Goal: Task Accomplishment & Management: Complete application form

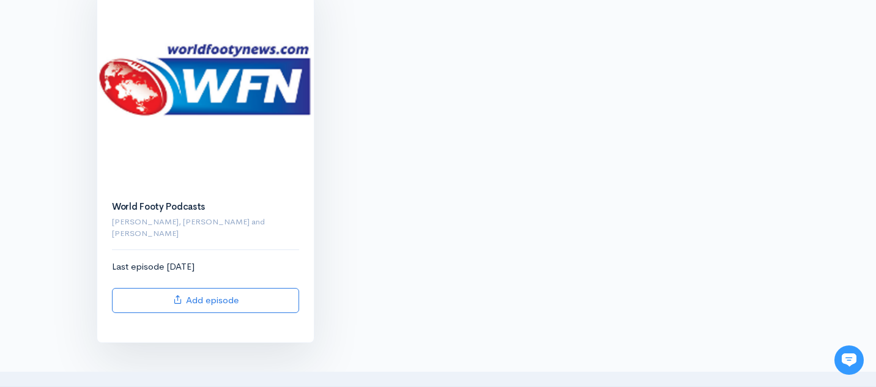
click at [210, 80] on img at bounding box center [205, 79] width 217 height 217
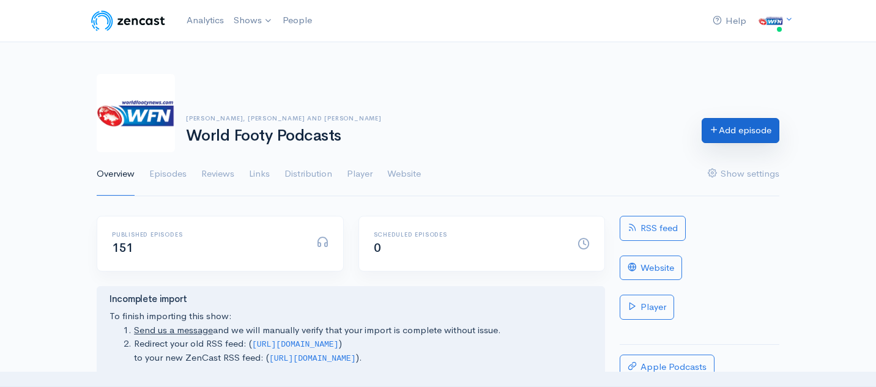
click at [734, 137] on link "Add episode" at bounding box center [741, 130] width 78 height 25
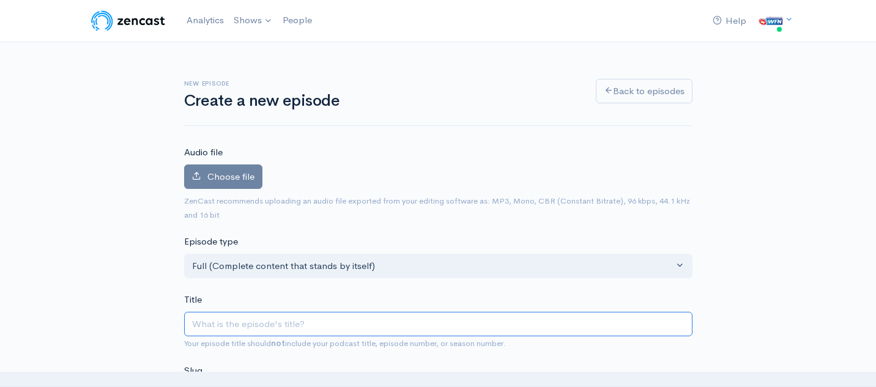
paste input "World Footy Team - Late [DATE] - Ft [PERSON_NAME] and [PERSON_NAME]"
type input "World Footy Team - Late [DATE] - Ft [PERSON_NAME] and [PERSON_NAME]"
type input "world-footy-team-late-august-2025-ft-[PERSON_NAME]-and-[PERSON_NAME]"
drag, startPoint x: 502, startPoint y: 328, endPoint x: 366, endPoint y: 330, distance: 136.5
click at [366, 330] on input "World Footy Team - Late [DATE] - Ft [PERSON_NAME] and [PERSON_NAME]" at bounding box center [438, 324] width 508 height 25
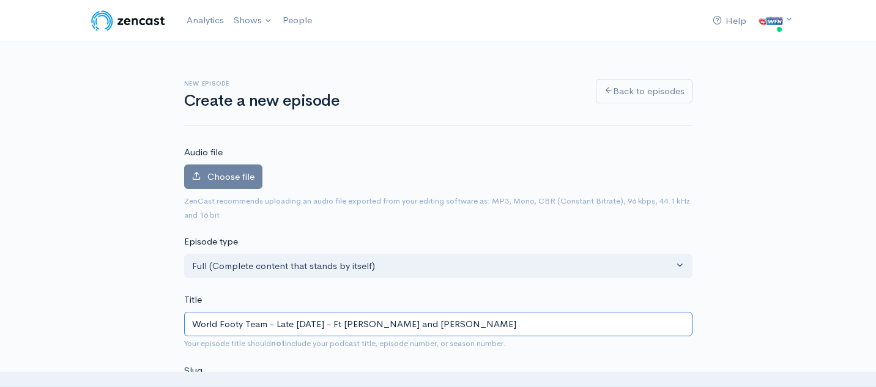
type input "World Footy Team - Late August 2025 - Ft A"
type input "world-footy-team-late-august-2025-ft-a"
type input "World Footy Team - Late August 2025 - Ft AF"
type input "world-footy-team-late-august-2025-ft-af"
type input "World Footy Team - Late August 2025 - Ft AFL"
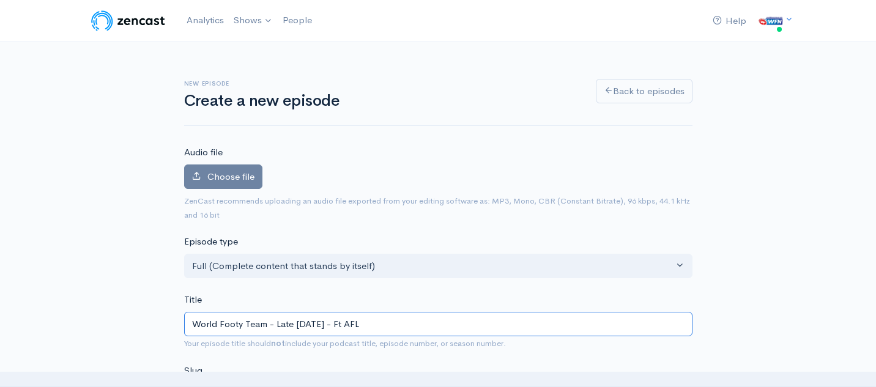
type input "world-footy-team-late-august-2025-ft-afl"
type input "World Footy Team - Late August 2025 - Ft AFL O"
type input "world-footy-team-late-august-2025-ft-afl-o"
type input "World Footy Team - Late August 2025 - Ft AFL On"
type input "world-footy-team-late-august-2025-ft-afl-on"
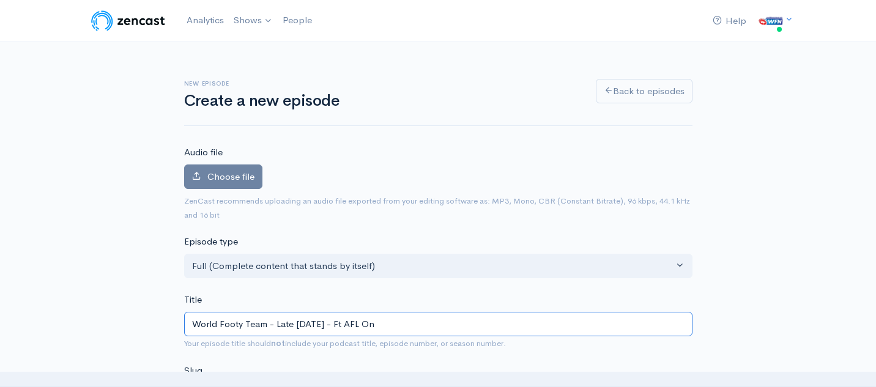
type input "World Footy Team - Late August 2025 - Ft AFL Ont"
type input "world-footy-team-late-august-2025-ft-afl-ont"
type input "World Footy Team - Late August 2025 - Ft AFL Onta"
type input "world-footy-team-late-august-2025-ft-afl-onta"
type input "World Footy Team - Late August 2025 - Ft AFL Ontar"
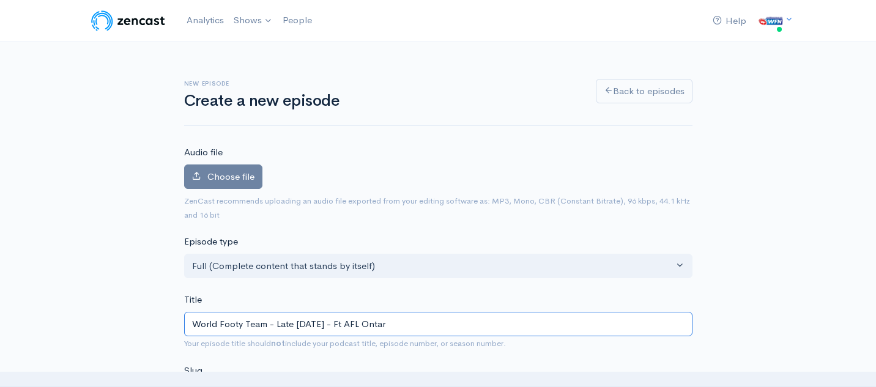
type input "world-footy-team-late-august-2025-ft-afl-ontar"
type input "World Footy Team - Late August 2025 - Ft AFL Ontari"
type input "world-footy-team-late-august-2025-ft-afl-ontari"
type input "World Footy Team - Late August 2025 - Ft AFL Ontario"
type input "world-footy-team-late-august-2025-ft-afl-ontario"
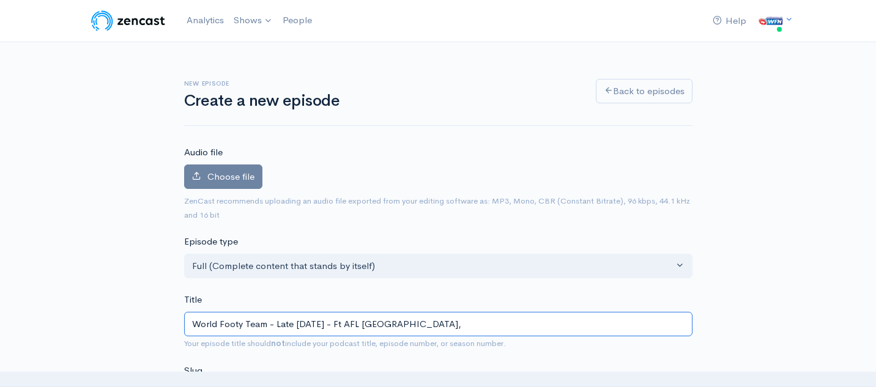
type input "World Footy Team - Late August 2025 - Ft AFL Ontario, A"
type input "world-footy-team-late-august-2025-ft-afl-ontario-a"
type input "World Footy Team - Late August 2025 - Ft AFL Ontario, AF"
type input "world-footy-team-late-august-2025-ft-afl-ontario-af"
type input "World Footy Team - Late August 2025 - Ft AFL Ontario, AFL"
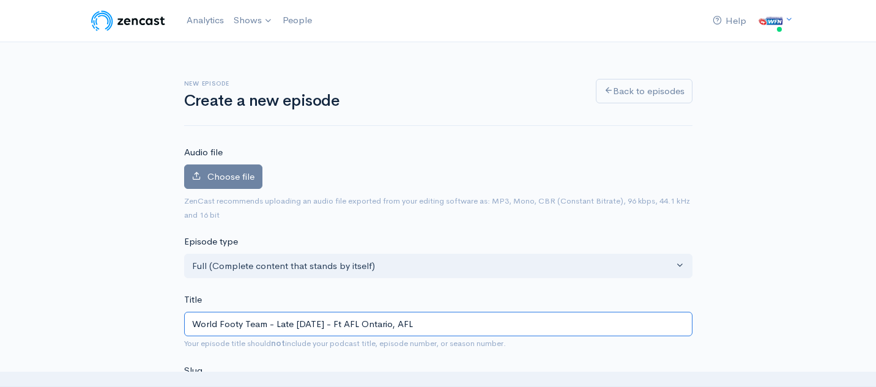
type input "world-footy-team-late-august-2025-ft-afl-ontario-afl"
type input "World Footy Team - Late August 2025 - Ft AFL Ontario, AFLW"
type input "world-footy-team-late-august-2025-ft-afl-ontario-aflw"
type input "World Footy Team - Late August 2025 - Ft AFL Ontario, AFLW I"
type input "world-footy-team-late-august-2025-ft-afl-ontario-aflw-i"
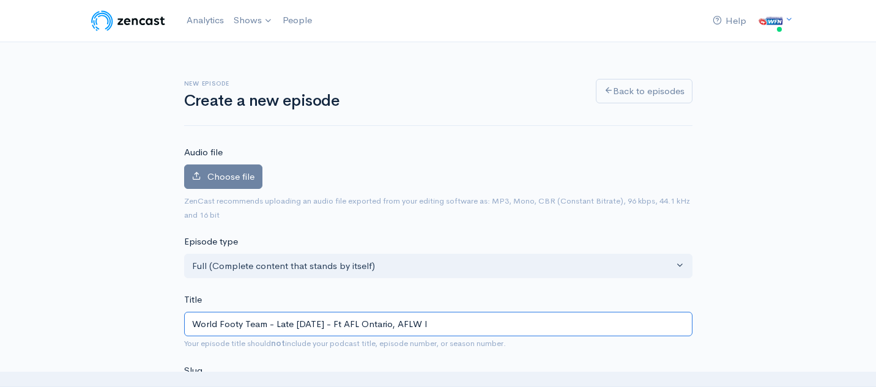
type input "World Footy Team - Late August 2025 - Ft AFL Ontario, AFLW In"
type input "world-footy-team-late-august-2025-ft-afl-ontario-aflw-in"
type input "World Footy Team - Late August 2025 - Ft AFL Ontario, AFLW Inte"
type input "world-footy-team-late-august-2025-ft-afl-ontario-aflw-inte"
type input "World Footy Team - Late August 2025 - Ft AFL Ontario, AFLW Inter"
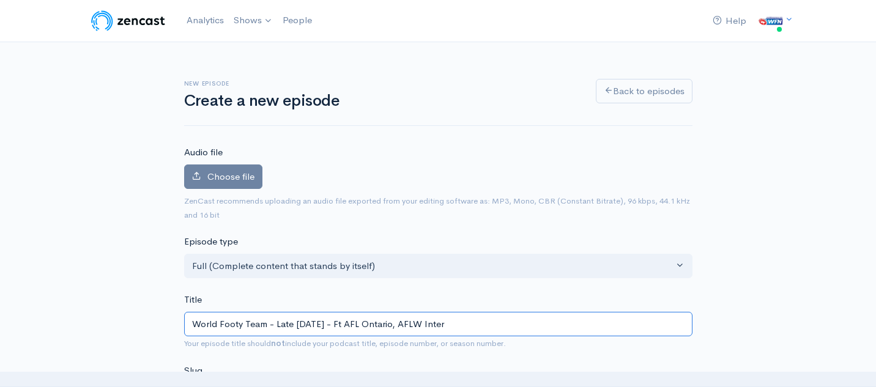
type input "world-footy-team-late-august-2025-ft-afl-ontario-aflw-inter"
type input "World Footy Team - Late August 2025 - Ft AFL Ontario, AFLW Intern"
type input "world-footy-team-late-august-2025-ft-afl-ontario-aflw-intern"
type input "World Footy Team - Late August 2025 - Ft AFL Ontario, AFLW Interna"
type input "world-footy-team-late-august-2025-ft-afl-ontario-aflw-interna"
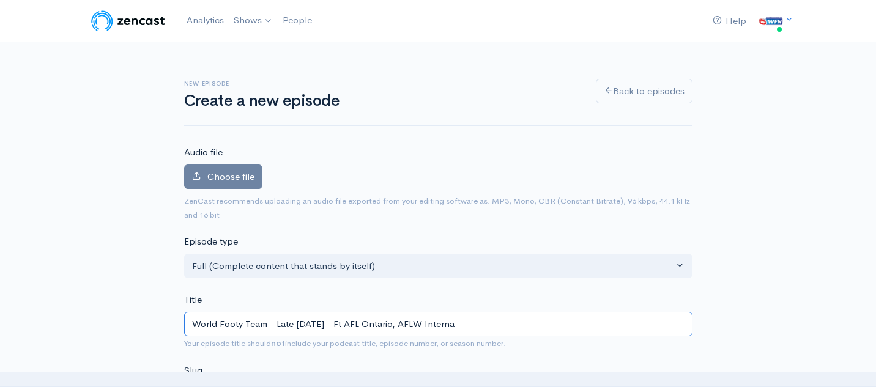
type input "World Footy Team - Late August 2025 - Ft AFL Ontario, AFLW Internat"
type input "world-footy-team-late-august-2025-ft-afl-ontario-aflw-internat"
type input "World Footy Team - Late August 2025 - Ft AFL Ontario, AFLW Internatio"
type input "world-footy-team-late-august-2025-ft-afl-ontario-aflw-internatio"
type input "World Footy Team - Late August 2025 - Ft AFL Ontario, AFLW Internation"
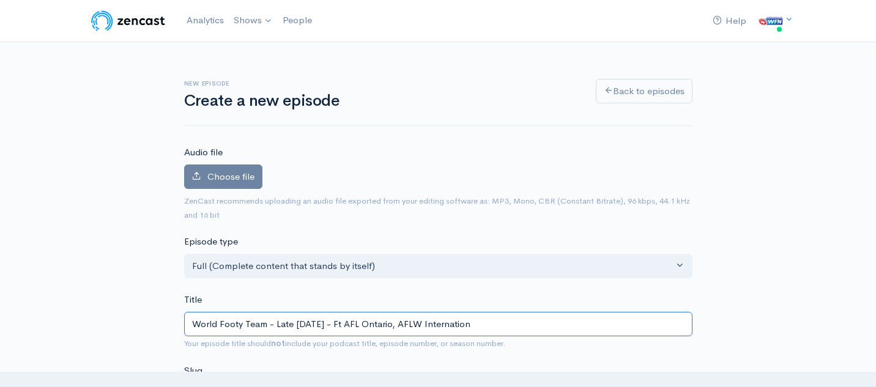
type input "world-footy-team-late-august-2025-ft-afl-ontario-aflw-internation"
type input "World Footy Team - Late August 2025 - Ft AFL Ontario, AFLW Internatio"
type input "world-footy-team-late-august-2025-ft-afl-ontario-aflw-internatio"
type input "World Footy Team - Late August 2025 - Ft AFL Ontario, AFLW Internation"
type input "world-footy-team-late-august-2025-ft-afl-ontario-aflw-internation"
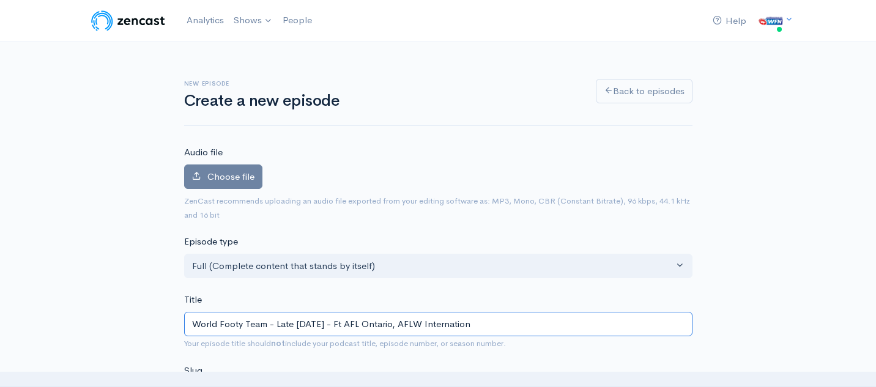
type input "World Footy Team - Late August 2025 - Ft AFL Ontario, AFLW Internationa"
type input "world-footy-team-late-august-2025-ft-afl-ontario-aflw-internationa"
type input "World Footy Team - Late August 2025 - Ft AFL Ontario, AFLW International"
type input "world-footy-team-late-august-2025-ft-afl-ontario-aflw-international"
type input "World Footy Team - Late August 2025 - Ft AFL Ontario, AFLW Internationa"
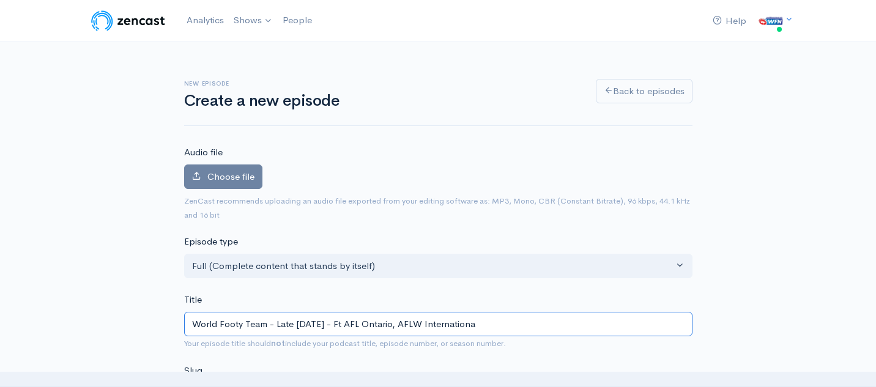
type input "world-footy-team-late-august-2025-ft-afl-ontario-aflw-internationa"
type input "World Footy Team - Late August 2025 - Ft AFL Ontario, AFLW Internation"
type input "world-footy-team-late-august-2025-ft-afl-ontario-aflw-internation"
type input "World Footy Team - Late August 2025 - Ft AFL Ontario, AFLW Internatio"
type input "world-footy-team-late-august-2025-ft-afl-ontario-aflw-internatio"
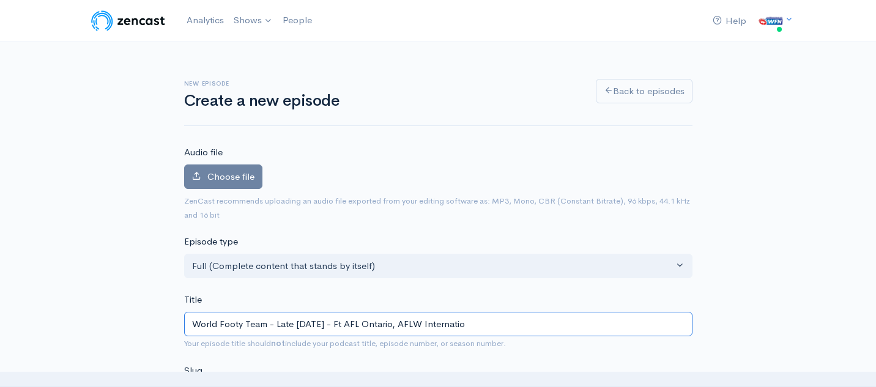
type input "World Footy Team - Late August 2025 - Ft AFL Ontario, AFLW Internati"
type input "world-footy-team-late-august-2025-ft-afl-ontario-aflw-internati"
type input "World Footy Team - Late August 2025 - Ft AFL Ontario, AFLW Internat"
type input "world-footy-team-late-august-2025-ft-afl-ontario-aflw-internat"
type input "World Footy Team - Late August 2025 - Ft AFL Ontario, AFLW Interna"
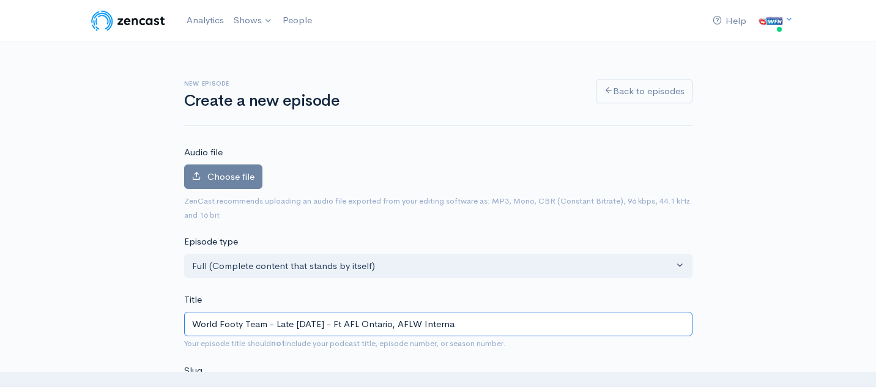
type input "world-footy-team-late-august-2025-ft-afl-ontario-aflw-interna"
type input "World Footy Team - Late August 2025 - Ft AFL Ontario, AFLW Intern"
type input "world-footy-team-late-august-2025-ft-afl-ontario-aflw-intern"
type input "World Footy Team - Late August 2025 - Ft AFL Ontario, AFLW Inter"
type input "world-footy-team-late-august-2025-ft-afl-ontario-aflw-inter"
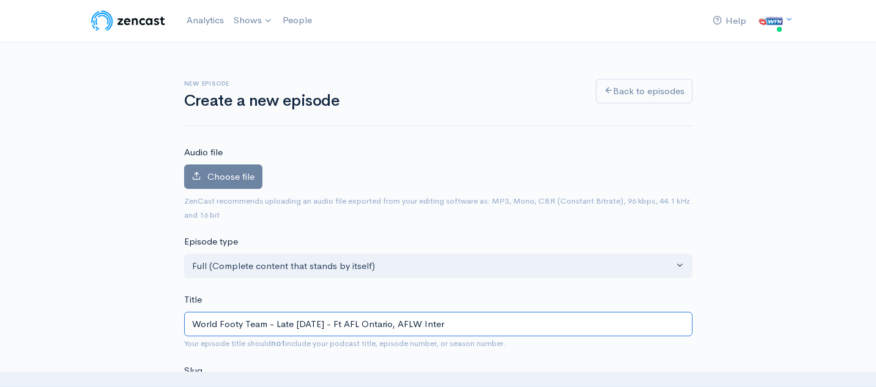
type input "World Footy Team - Late August 2025 - Ft AFL Ontario, AFLW Inte"
type input "world-footy-team-late-august-2025-ft-afl-ontario-aflw-inte"
type input "World Footy Team - Late August 2025 - Ft AFL Ontario, AFLW Int"
type input "world-footy-team-late-august-2025-ft-afl-ontario-aflw-int"
type input "World Footy Team - Late August 2025 - Ft AFL Ontario, AFLW In"
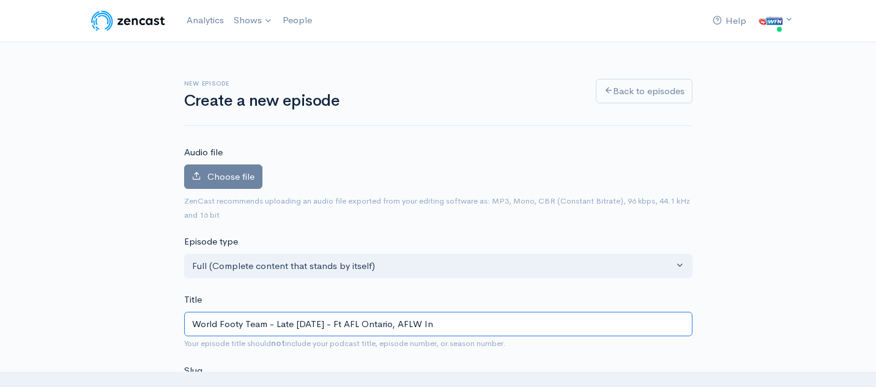
type input "world-footy-team-late-august-2025-ft-afl-ontario-aflw-in"
type input "World Footy Team - Late August 2025 - Ft AFL Ontario, AFLW I"
type input "world-footy-team-late-august-2025-ft-afl-ontario-aflw-i"
type input "World Footy Team - Late August 2025 - Ft AFL Ontario, AFLW Ir"
type input "world-footy-team-late-august-2025-ft-afl-ontario-aflw-ir"
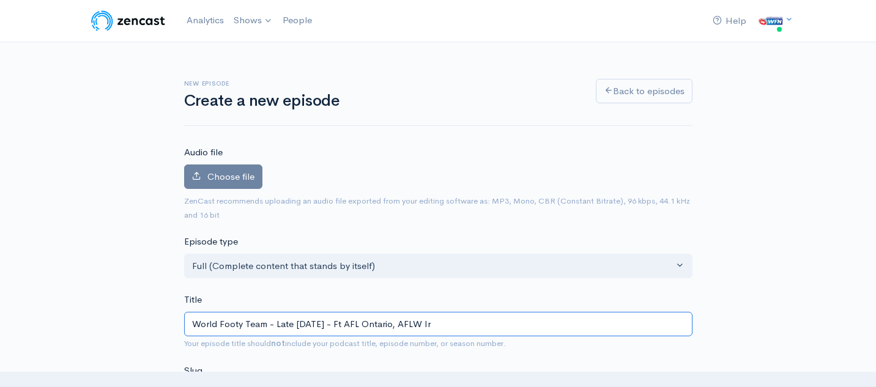
type input "World Footy Team - Late August 2025 - Ft AFL Ontario, AFLW Iri"
type input "world-footy-team-late-august-2025-ft-afl-ontario-aflw-iri"
type input "World Footy Team - Late August 2025 - Ft AFL Ontario, AFLW Iris"
type input "world-footy-team-late-august-2025-ft-afl-ontario-aflw-iris"
type input "World Footy Team - Late August 2025 - Ft AFL Ontario, AFLW Irish"
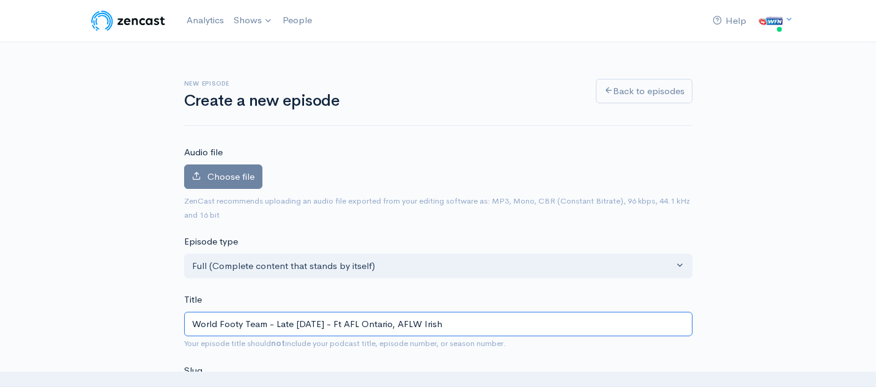
type input "world-footy-team-late-august-2025-ft-afl-ontario-aflw-irish"
type input "World Footy Team - Late August 2025 - Ft AFL Ontario, AFLW Irish P"
type input "world-footy-team-late-august-2025-ft-afl-ontario-aflw-irish-p"
type input "World Footy Team - Late August 2025 - Ft AFL Ontario, AFLW Irish PO"
type input "world-footy-team-late-august-2025-ft-afl-ontario-aflw-irish-po"
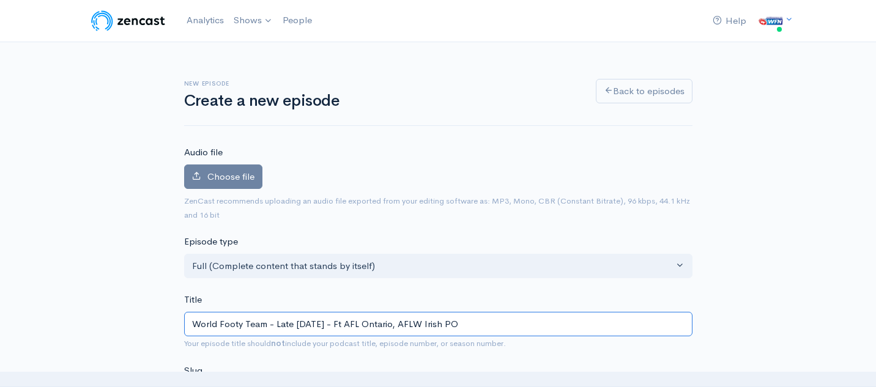
type input "World Footy Team - Late August 2025 - Ft AFL Ontario, AFLW Irish POY"
type input "world-footy-team-late-august-2025-ft-afl-ontario-aflw-irish-poy"
type input "World Footy Team - Late August 2025 - Ft AFL Ontario, AFLW Irish POY a"
type input "world-footy-team-late-august-2025-ft-afl-ontario-aflw-irish-poy-a"
type input "World Footy Team - Late August 2025 - Ft AFL Ontario, AFLW Irish POY and"
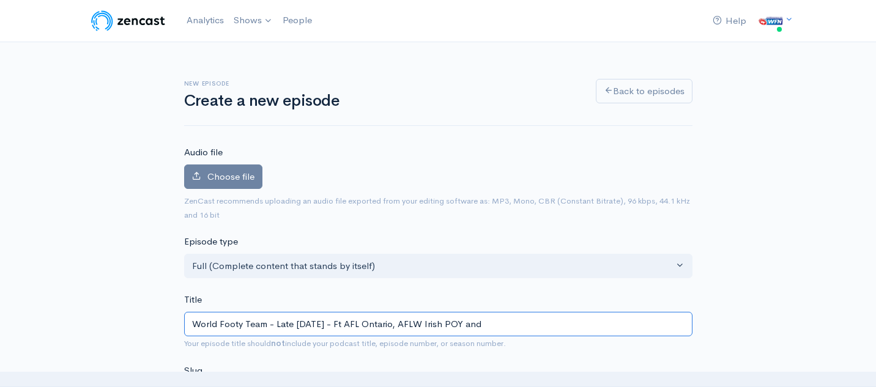
type input "world-footy-team-late-august-2025-ft-afl-ontario-aflw-irish-poy-and"
type input "World Footy Team - Late August 2025 - Ft AFL Ontario, AFLW Irish POY and A"
type input "world-footy-team-late-august-2025-ft-afl-ontario-aflw-irish-poy-and-a"
type input "World Footy Team - Late August 2025 - Ft AFL Ontario, AFLW Irish POY and As"
type input "world-footy-team-late-august-2025-ft-afl-ontario-aflw-irish-poy-and-as"
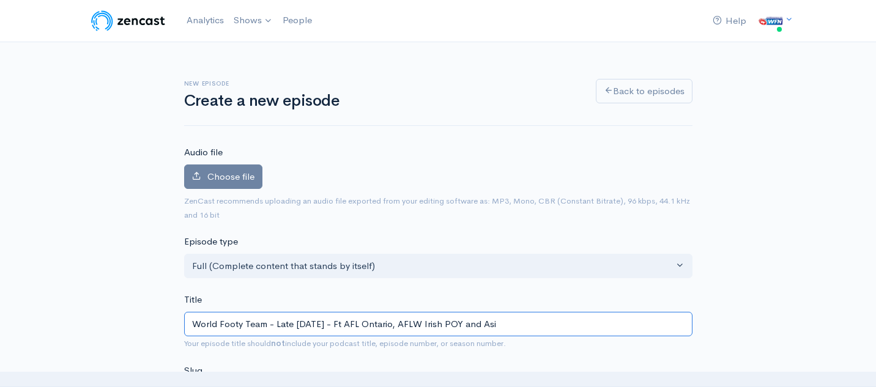
type input "World Footy Team - Late August 2025 - Ft AFL Ontario, AFLW Irish POY and Asia"
type input "world-footy-team-late-august-2025-ft-afl-ontario-aflw-irish-poy-and-asia"
type input "World Footy Team - Late August 2025 - Ft AFL Ontario, AFLW Irish POY and Asian"
type input "world-footy-team-late-august-2025-ft-afl-ontario-aflw-irish-poy-and-asian"
type input "World Footy Team - Late August 2025 - Ft AFL Ontario, AFLW Irish POY and Asian C"
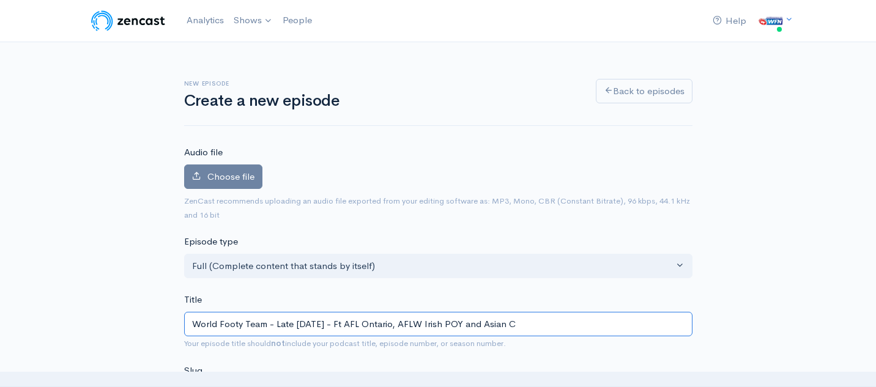
type input "world-footy-team-late-august-2025-ft-afl-ontario-aflw-irish-poy-and-asian-c"
type input "World Footy Team - Late August 2025 - Ft AFL Ontario, AFLW Irish POY and Asian …"
type input "world-footy-team-late-august-2025-ft-afl-ontario-aflw-irish-poy-and-asian-ch"
type input "World Footy Team - Late August 2025 - Ft AFL Ontario, AFLW Irish POY and Asian …"
type input "world-footy-team-late-august-2025-ft-afl-ontario-aflw-irish-poy-and-asian-cha"
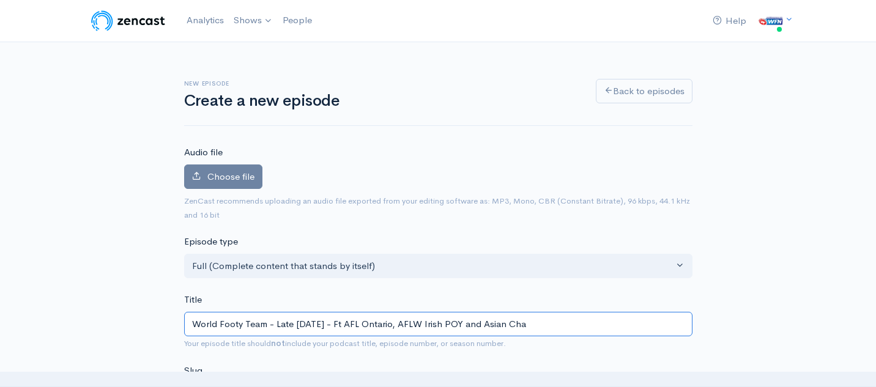
type input "World Footy Team - Late August 2025 - Ft AFL Ontario, AFLW Irish POY and Asian …"
type input "world-footy-team-late-august-2025-ft-afl-ontario-aflw-irish-poy-and-asian-cham"
type input "World Footy Team - Late August 2025 - Ft AFL Ontario, AFLW Irish POY and Asian …"
type input "world-footy-team-late-august-2025-ft-afl-ontario-aflw-irish-poy-and-asian-champ"
type input "World Footy Team - Late August 2025 - Ft AFL Ontario, AFLW Irish POY and Asian …"
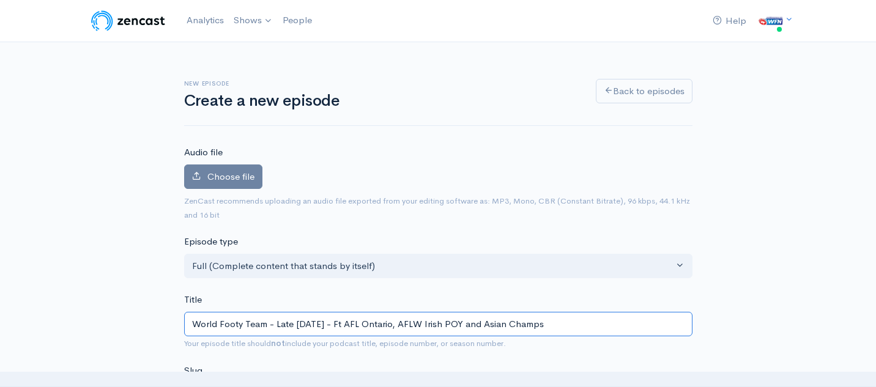
type input "world-footy-team-late-august-2025-ft-afl-ontario-aflw-irish-poy-and-asian-champs"
type input "World Footy Team - Late August 2025 - Ft AFL Ontario, AFLW Irish POY and Asian …"
type input "world-footy-team-late-august-2025-ft-afl-ontario-aflw-irish-poy-and-asian-champ…"
type input "World Footy Team - Late August 2025 - Ft AFL Ontario, AFLW Irish POY and Asian …"
type input "world-footy-team-late-august-2025-ft-afl-ontario-aflw-irish-poy-and-asian-champ…"
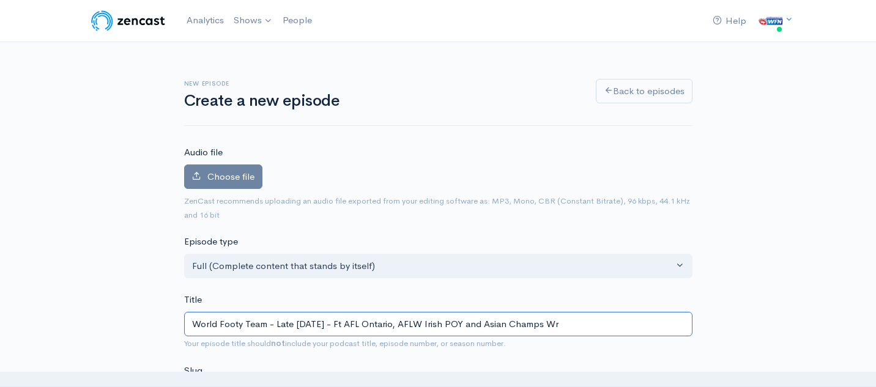
type input "World Footy Team - Late August 2025 - Ft AFL Ontario, AFLW Irish POY and Asian …"
type input "world-footy-team-late-august-2025-ft-afl-ontario-aflw-irish-poy-and-asian-champ…"
type input "World Footy Team - Late August 2025 - Ft AFL Ontario, AFLW Irish POY and Asian …"
type input "world-footy-team-late-august-2025-ft-afl-ontario-aflw-irish-poy-and-asian-champ…"
type input "World Footy Team - Late August 2025 - Ft AFL Ontario, AFLW Irish POY and Asian …"
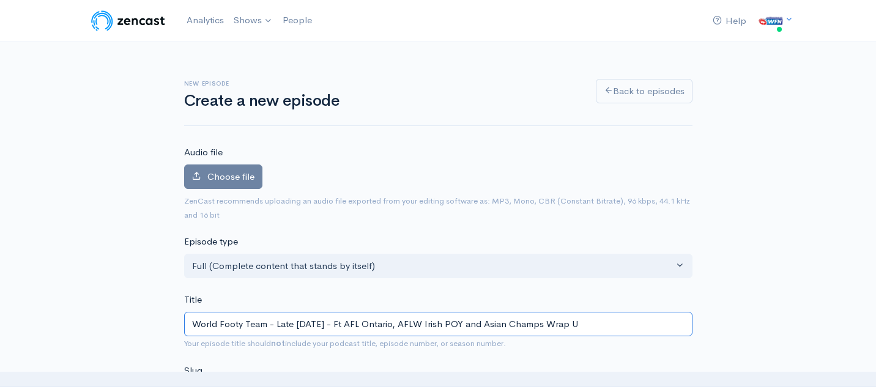
type input "world-footy-team-late-august-2025-ft-afl-ontario-aflw-irish-poy-and-asian-champ…"
type input "World Footy Team - Late August 2025 - Ft AFL Ontario, AFLW Irish POY and Asian …"
type input "world-footy-team-late-august-2025-ft-afl-ontario-aflw-irish-poy-and-asian-champ…"
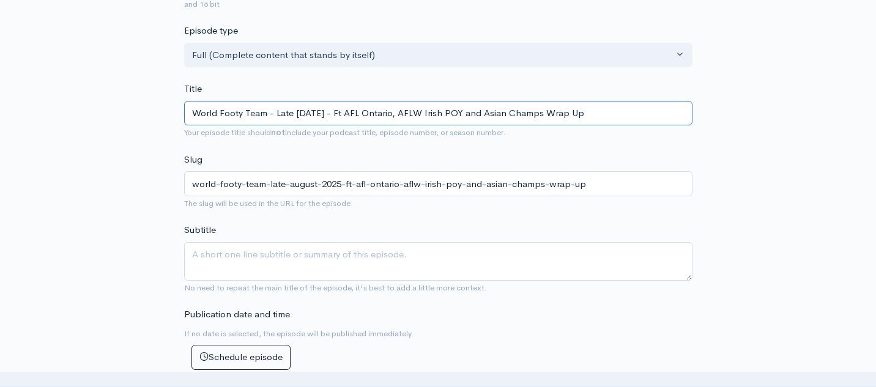
scroll to position [220, 0]
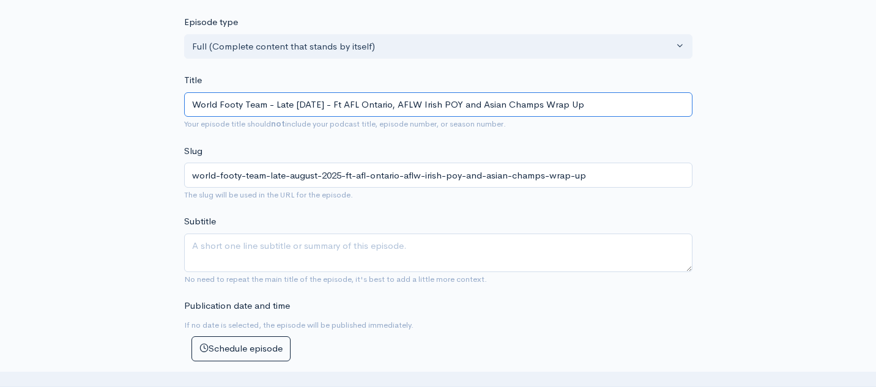
type input "World Footy Team - Late August 2025 - Ft AFL Ontario, AFLW Irish POY and Asian …"
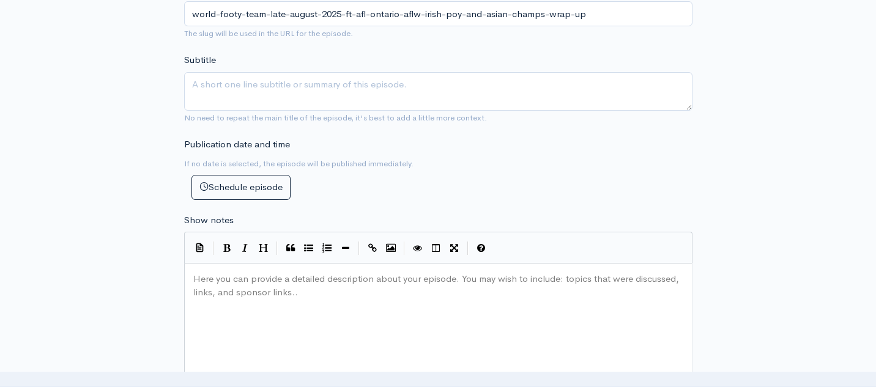
scroll to position [387, 0]
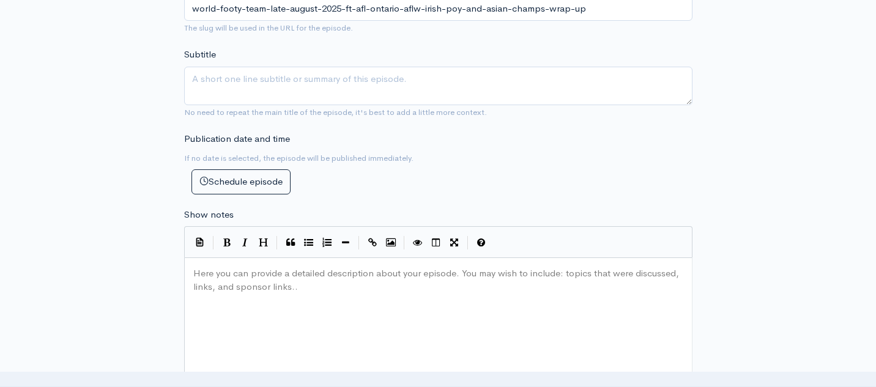
click at [288, 280] on pre "​" at bounding box center [438, 274] width 495 height 14
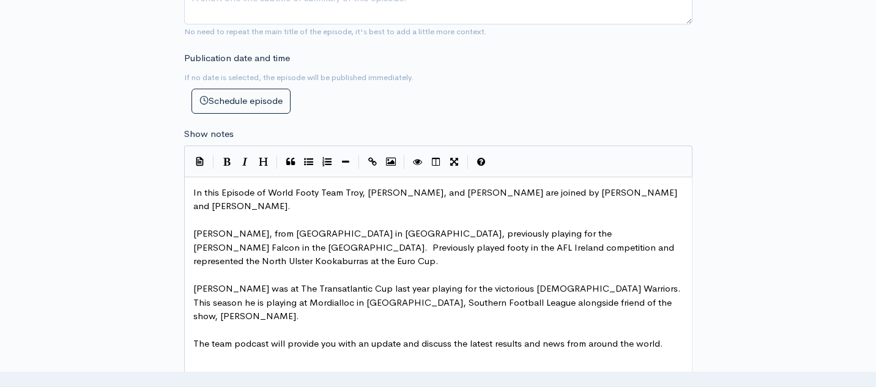
scroll to position [478, 0]
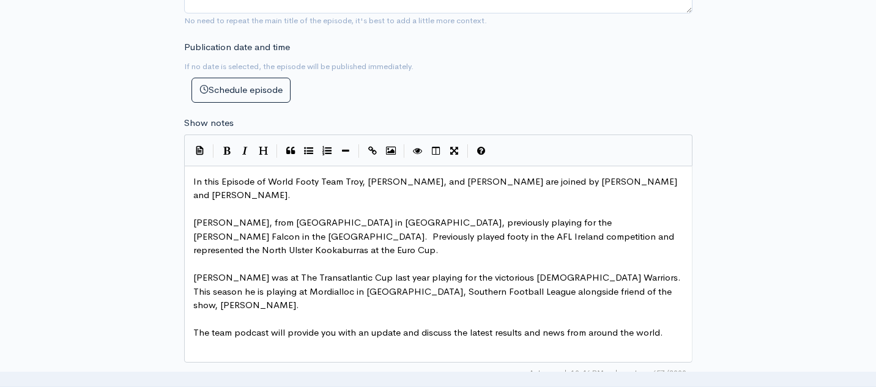
click at [360, 182] on span "In this Episode of World Footy Team Troy, [PERSON_NAME], and [PERSON_NAME] are …" at bounding box center [436, 189] width 486 height 26
type textarea "and"
type textarea ", and Adam"
drag, startPoint x: 400, startPoint y: 184, endPoint x: 448, endPoint y: 185, distance: 48.4
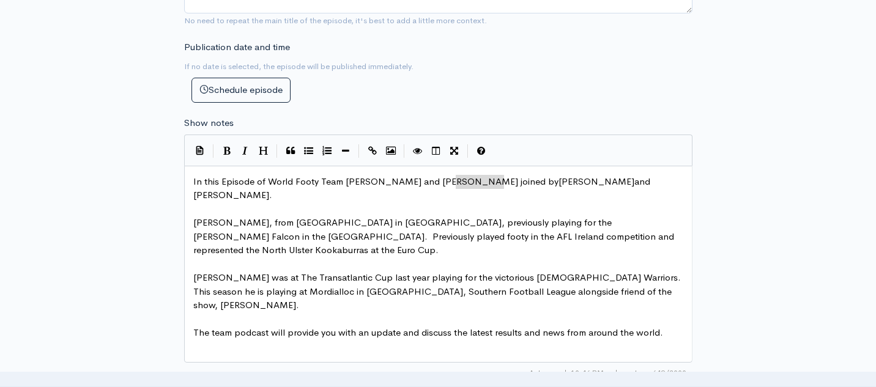
drag, startPoint x: 456, startPoint y: 182, endPoint x: 504, endPoint y: 185, distance: 48.4
type textarea "President and Coach Justin Robertson a"
type textarea "Liam Dineen"
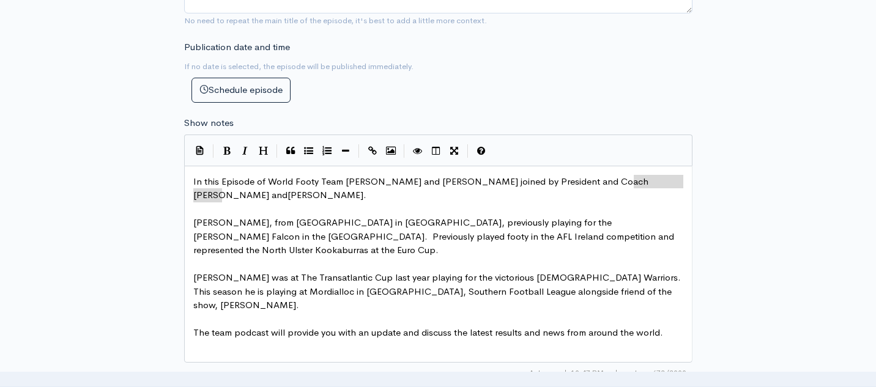
drag, startPoint x: 222, startPoint y: 198, endPoint x: 635, endPoint y: 185, distance: 413.2
type textarea "Tori"
type textarea "n"
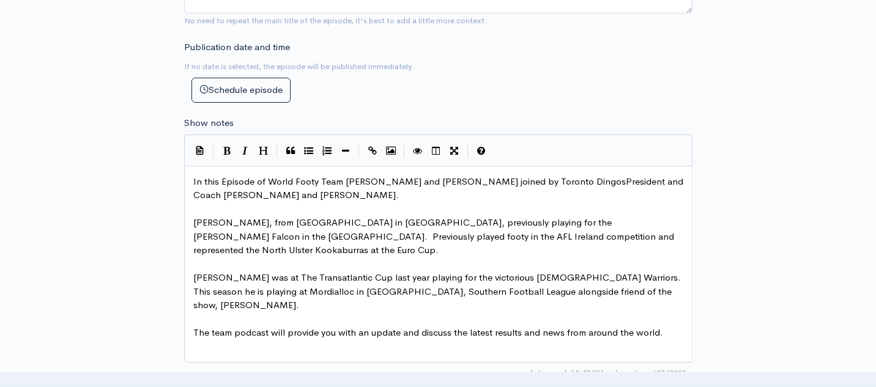
type textarea "onto Dingos"
drag, startPoint x: 261, startPoint y: 196, endPoint x: 212, endPoint y: 199, distance: 49.0
type textarea "Katt from C"
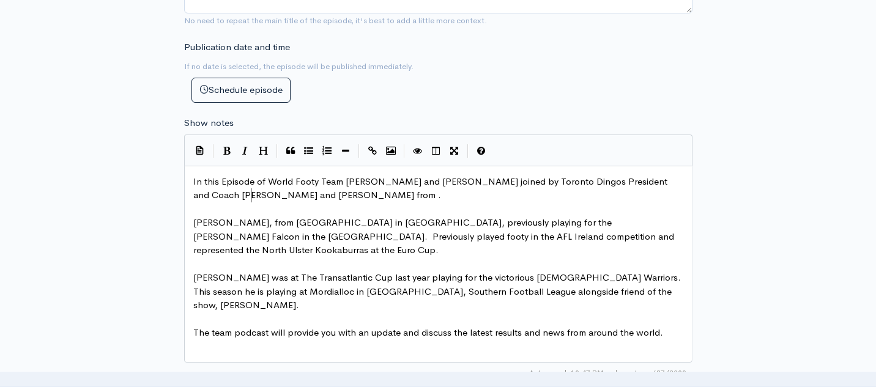
scroll to position [4, 47]
type textarea "t"
type textarea "The Central Blues"
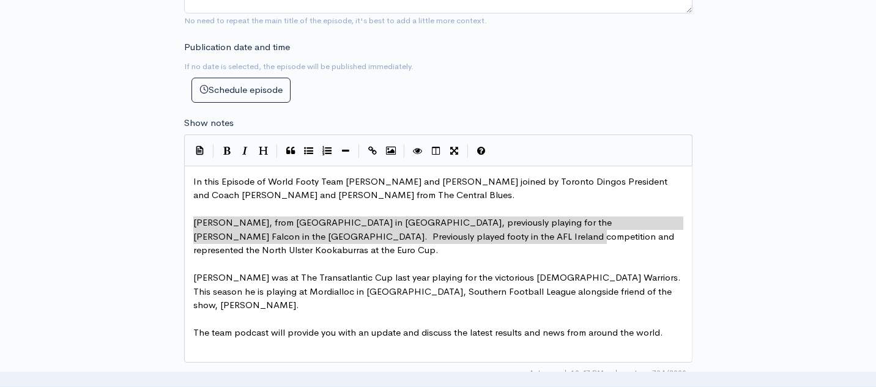
drag, startPoint x: 603, startPoint y: 240, endPoint x: 180, endPoint y: 220, distance: 423.2
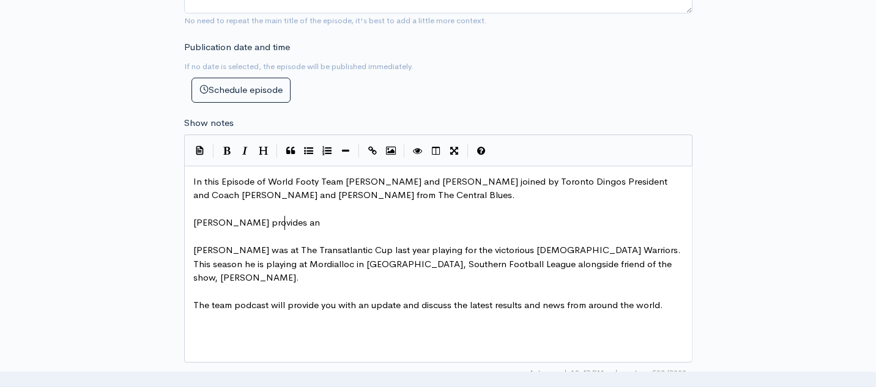
type textarea "Matt Gale provides an"
type textarea "wrap up on"
type textarea "f the AS"
type textarea "sian Champs and Mike Currane provies an"
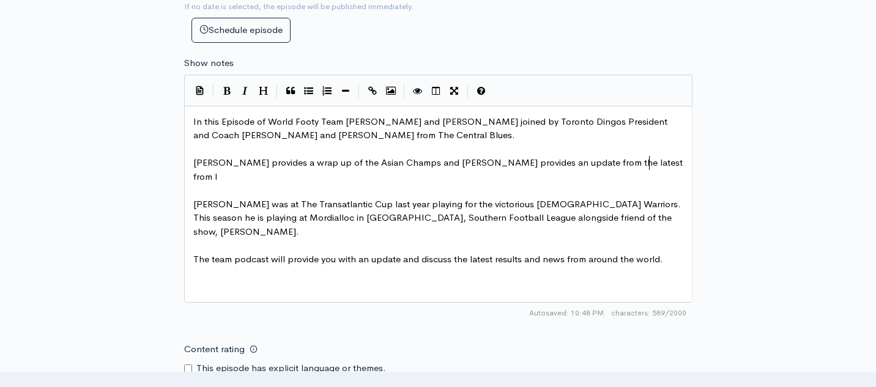
scroll to position [4, 149]
type textarea "des an update from the latest from Irish"
type textarea "AFLW Irish Player of The"
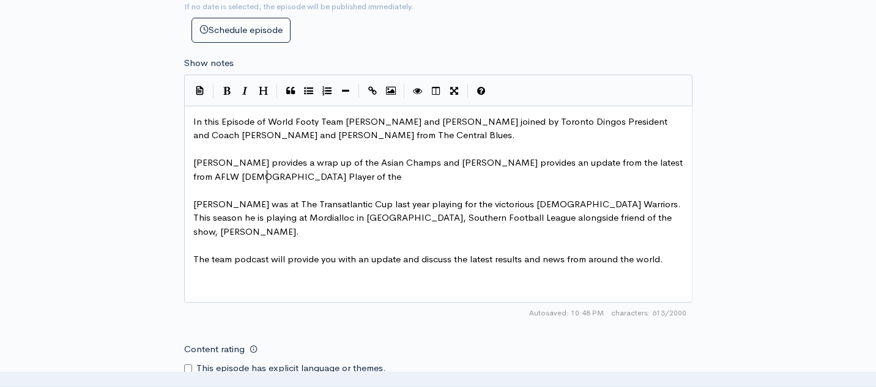
type textarea "the Y"
type textarea "tea"
type textarea "year."
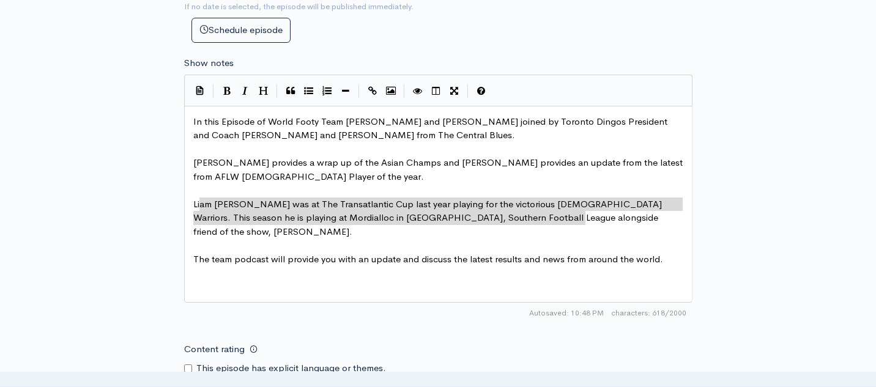
type textarea "[PERSON_NAME] was at The Transatlantic Cup last year playing for the victorious…"
drag, startPoint x: 597, startPoint y: 220, endPoint x: 162, endPoint y: 207, distance: 435.2
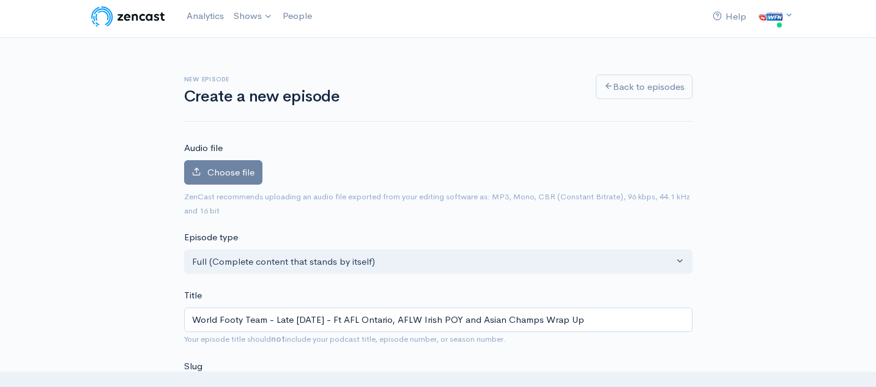
scroll to position [0, 0]
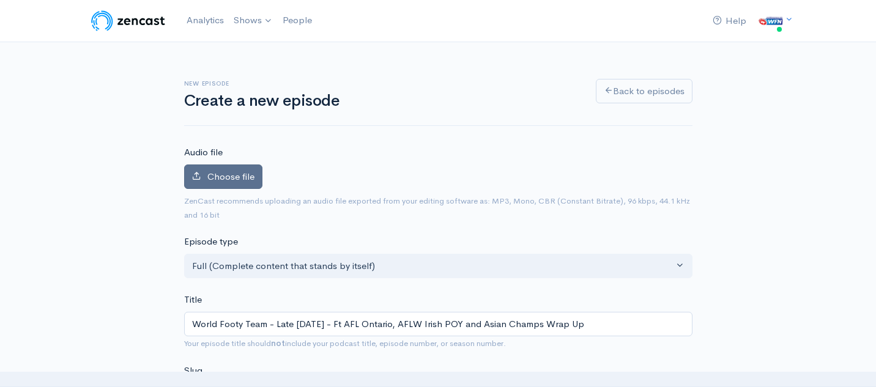
click at [239, 169] on label "Choose file" at bounding box center [223, 177] width 78 height 25
click at [0, 0] on input "Choose file" at bounding box center [0, 0] width 0 height 0
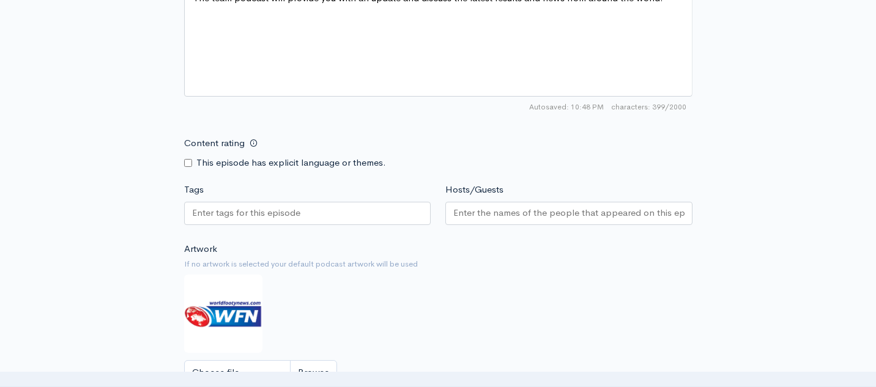
scroll to position [873, 0]
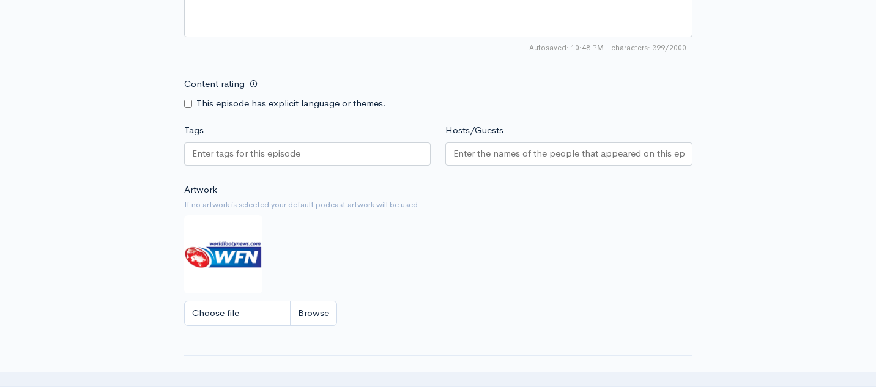
click at [522, 153] on input "Hosts/Guests" at bounding box center [568, 154] width 231 height 14
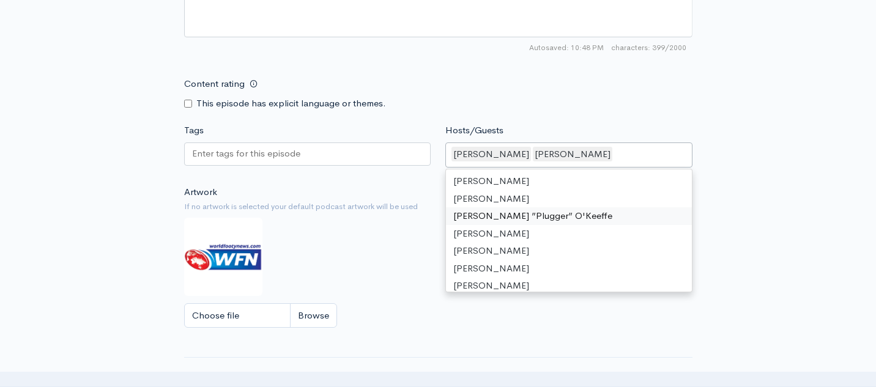
click at [393, 258] on div "Artwork If no artwork is selected your default podcast artwork will be used Cho…" at bounding box center [438, 260] width 508 height 151
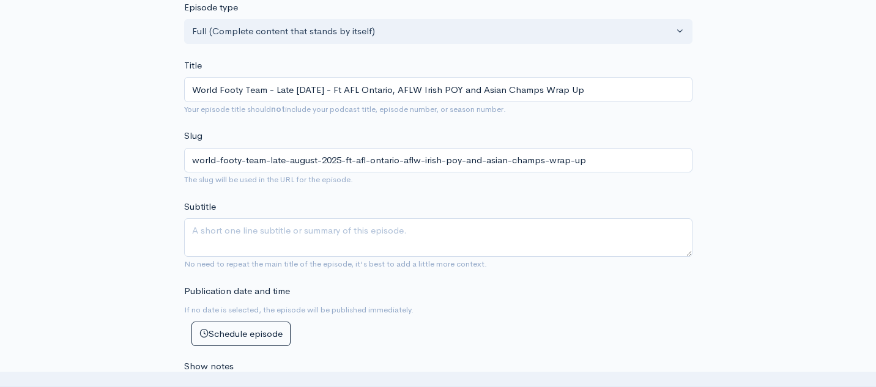
scroll to position [285, 0]
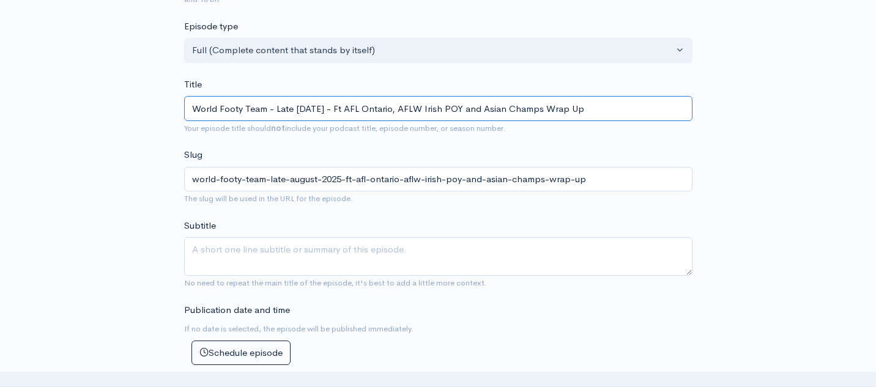
drag, startPoint x: 483, startPoint y: 108, endPoint x: 420, endPoint y: 109, distance: 63.0
click at [419, 110] on input "World Footy Team - Late August 2025 - Ft AFL Ontario, AFLW Irish POY and Asian …" at bounding box center [438, 108] width 508 height 25
type input "World Footy Team - Late August 2025 - Ft AFL Ontario, and Asian Champs Wrap Up"
type input "world-footy-team-late-august-2025-ft-afl-ontario-and-asian-champs-wrap-up"
click at [560, 110] on input "World Footy Team - Late August 2025 - Ft AFL Ontario, and Asian Champs Wrap Up" at bounding box center [438, 108] width 508 height 25
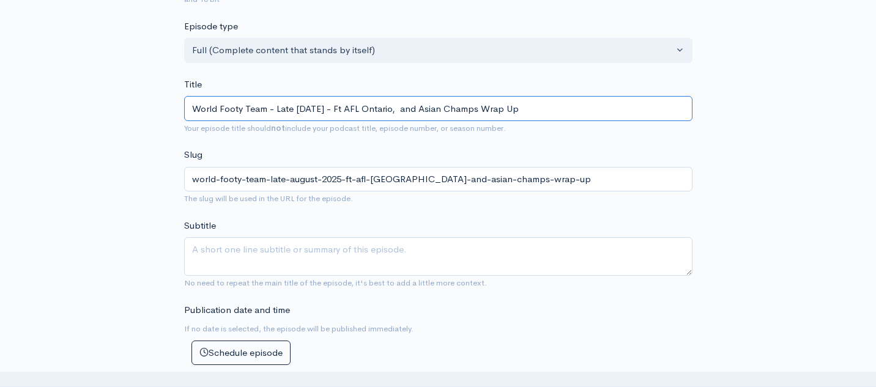
paste input "AFLW Irish POY"
type input "World Footy Team - Late August 2025 - Ft AFL Ontario, and Asian Champs Wrap UpA…"
type input "world-footy-team-late-august-2025-ft-afl-ontario-and-asian-champs-wrap-upaflw-i…"
click at [539, 111] on input "World Footy Team - Late August 2025 - Ft AFL Ontario, and Asian Champs Wrap UpA…" at bounding box center [438, 108] width 508 height 25
type input "World Footy Team - Late August 2025 - Ft AFL Ontario, and Asian Champs Wrap Up …"
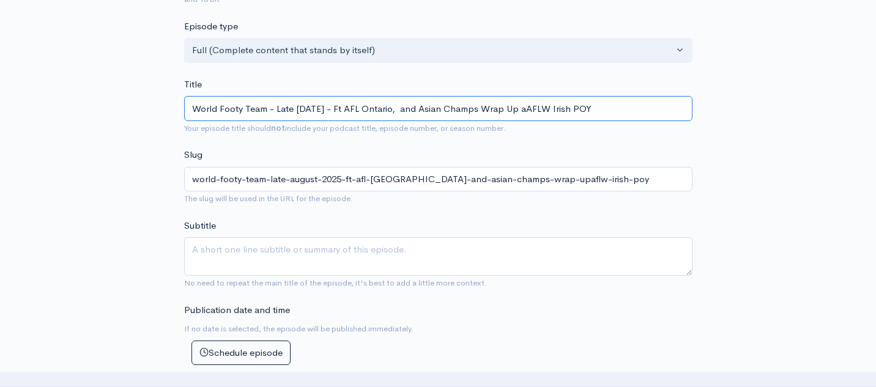
type input "world-footy-team-late-august-2025-ft-afl-ontario-and-asian-champs-wrap-up-aaflw…"
type input "World Footy Team - Late August 2025 - Ft AFL Ontario, and Asian Champs Wrap Up …"
type input "world-footy-team-late-august-2025-ft-afl-ontario-and-asian-champs-wrap-up-andaf…"
type input "World Footy Team - Late August 2025 - Ft AFL Ontario, and Asian Champs Wrap Up …"
type input "world-footy-team-late-august-2025-ft-afl-ontario-and-asian-champs-wrap-up-and-a…"
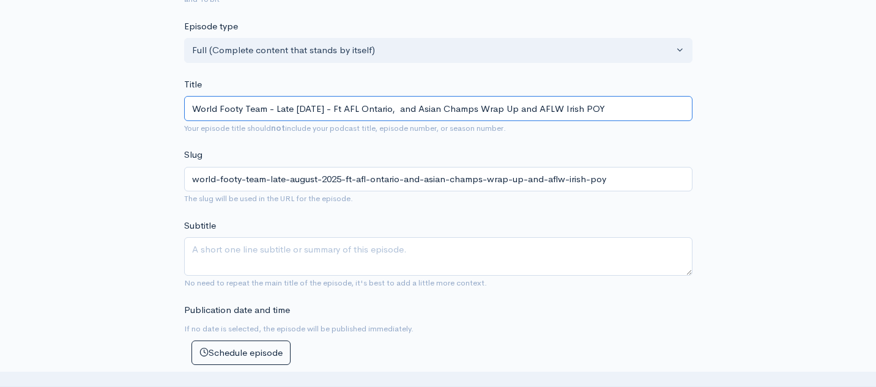
click at [441, 106] on input "World Footy Team - Late August 2025 - Ft AFL Ontario, and Asian Champs Wrap Up …" at bounding box center [438, 108] width 508 height 25
type input "World Footy Team - Late August 2025 - Ft AFL Ontario, andAsian Champs Wrap Up a…"
type input "world-footy-team-late-august-2025-ft-afl-ontario-andasian-champs-wrap-up-and-af…"
type input "World Footy Team - Late August 2025 - Ft AFL Ontario, anAsian Champs Wrap Up an…"
type input "world-footy-team-late-august-2025-ft-afl-ontario-anasian-champs-wrap-up-and-afl…"
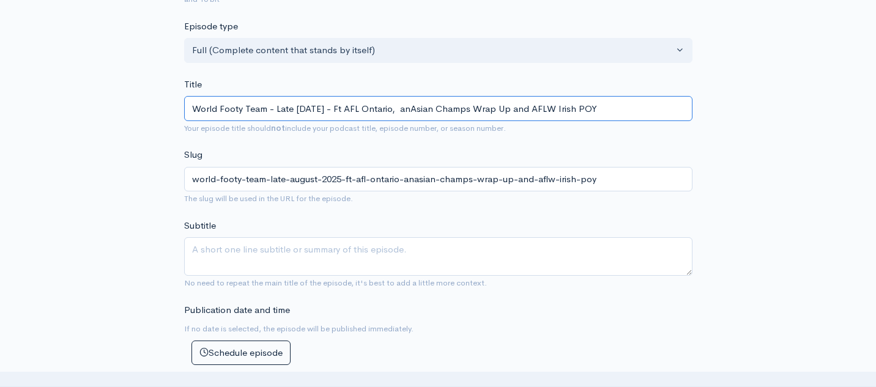
type input "World Footy Team - Late August 2025 - Ft AFL Ontario, aAsian Champs Wrap Up and…"
type input "world-footy-team-late-august-2025-ft-afl-ontario-aasian-champs-wrap-up-and-aflw…"
type input "World Footy Team - Late August 2025 - Ft AFL Ontario, Asian Champs Wrap Up and …"
type input "world-footy-team-late-august-2025-ft-afl-ontario-asian-champs-wrap-up-and-aflw-…"
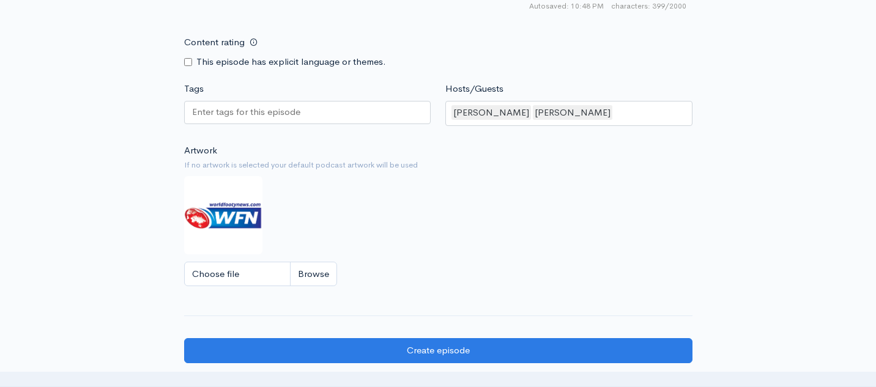
scroll to position [986, 0]
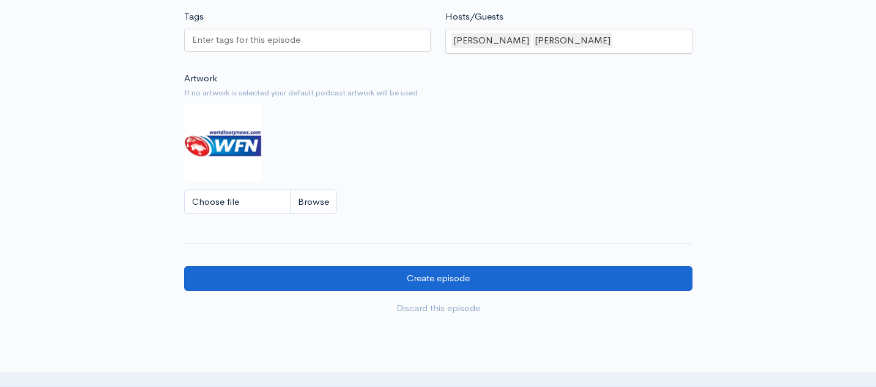
type input "World Footy Team - Late August 2025 - Ft AFL Ontario, Asian Champs Wrap Up and …"
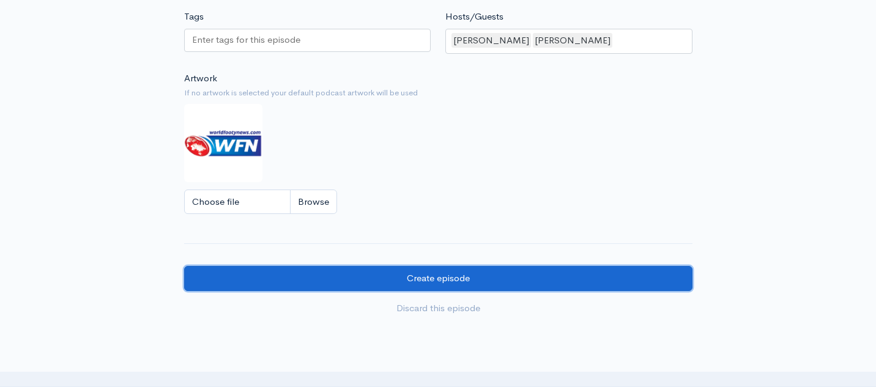
click at [373, 285] on input "Create episode" at bounding box center [438, 278] width 508 height 25
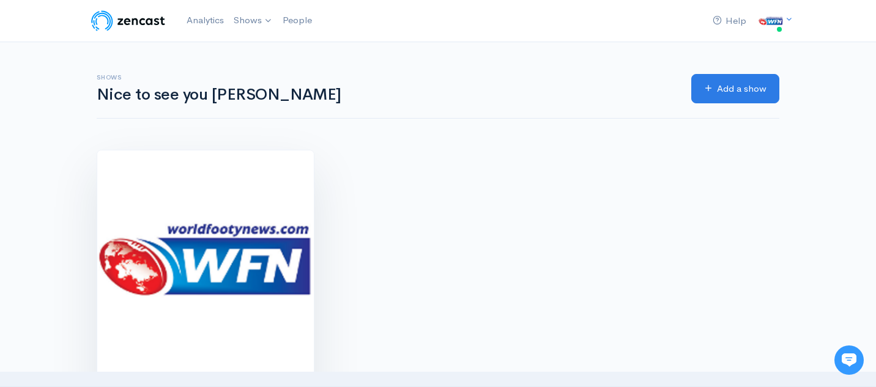
click at [229, 177] on img at bounding box center [205, 259] width 217 height 217
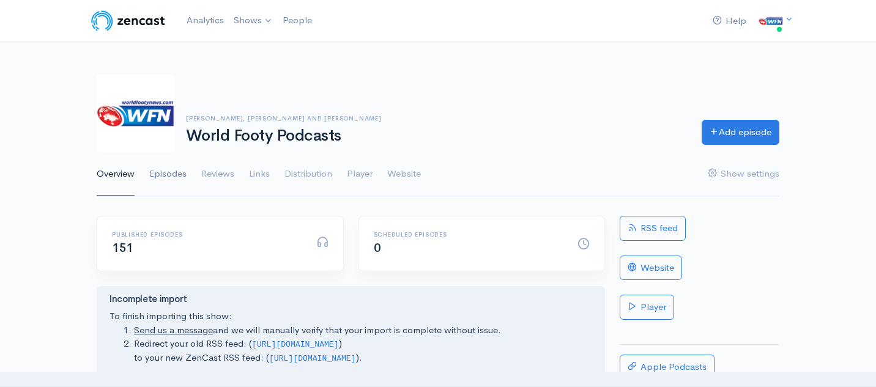
click at [173, 173] on link "Episodes" at bounding box center [167, 174] width 37 height 44
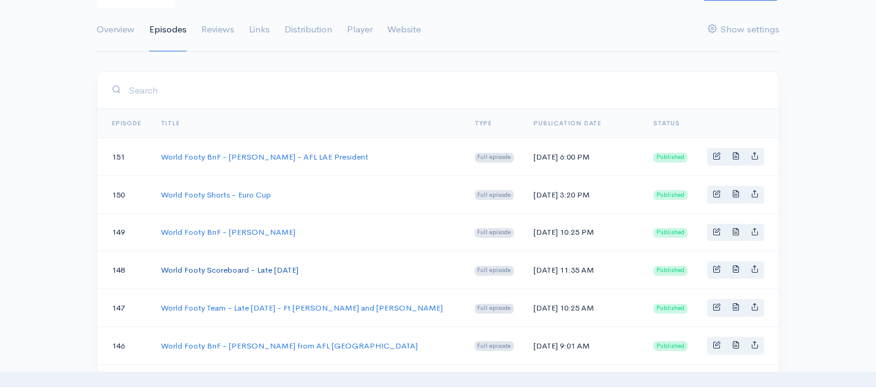
scroll to position [146, 0]
click at [215, 322] on td "World Footy Team - Late [DATE] - Ft [PERSON_NAME] and [PERSON_NAME]" at bounding box center [308, 307] width 314 height 38
click at [214, 312] on link "World Footy Team - Late [DATE] - Ft [PERSON_NAME] and [PERSON_NAME]" at bounding box center [302, 307] width 282 height 10
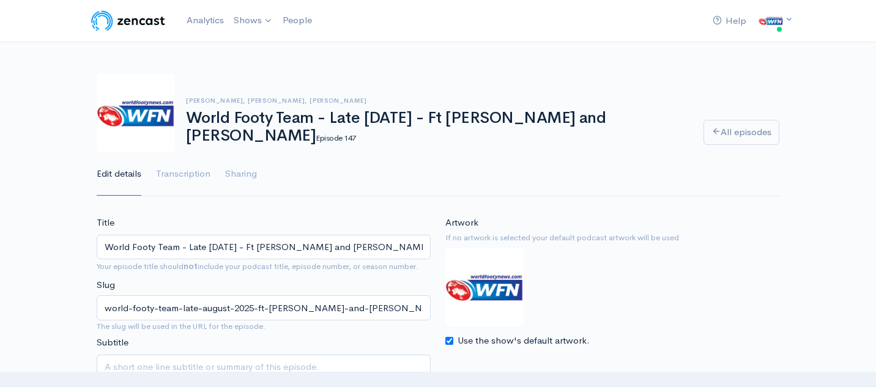
drag, startPoint x: 411, startPoint y: 244, endPoint x: 106, endPoint y: 240, distance: 305.3
click at [106, 240] on input "World Footy Team - Late [DATE] - Ft [PERSON_NAME] and [PERSON_NAME]" at bounding box center [264, 247] width 334 height 25
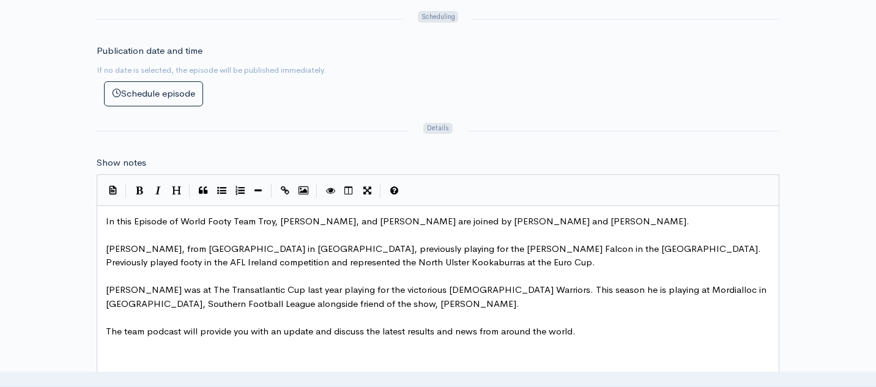
scroll to position [575, 0]
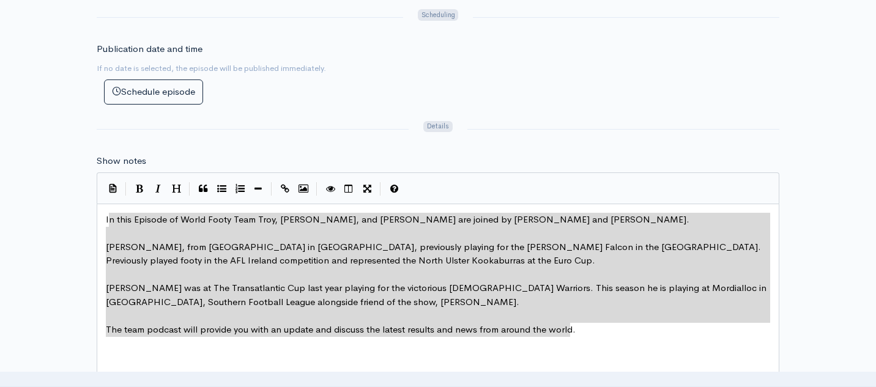
type textarea "In this Episode of World Footy Team Troy, [PERSON_NAME], and [PERSON_NAME] are …"
drag, startPoint x: 579, startPoint y: 333, endPoint x: 97, endPoint y: 210, distance: 498.2
click at [265, 95] on div "Publication date and time If no date is selected, the episode will be published…" at bounding box center [263, 73] width 349 height 62
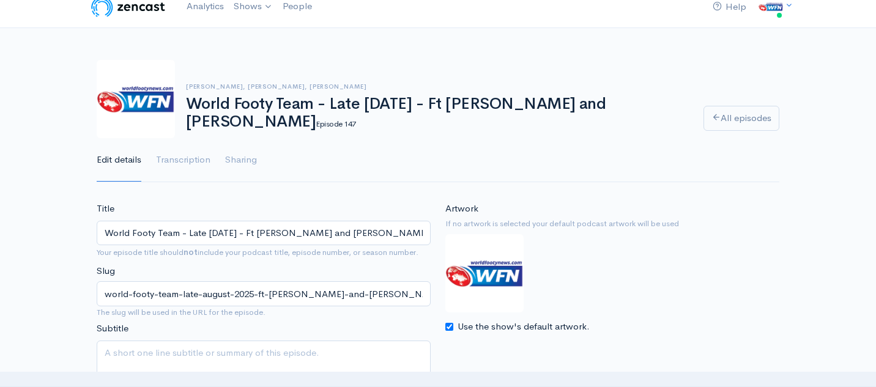
scroll to position [0, 0]
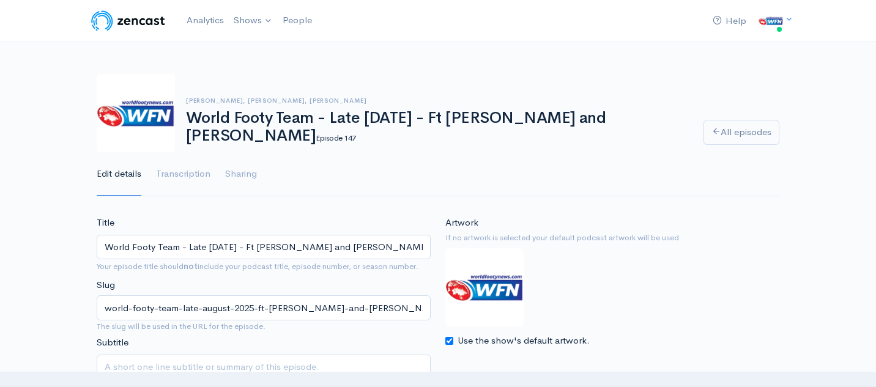
click at [150, 28] on img at bounding box center [128, 21] width 78 height 24
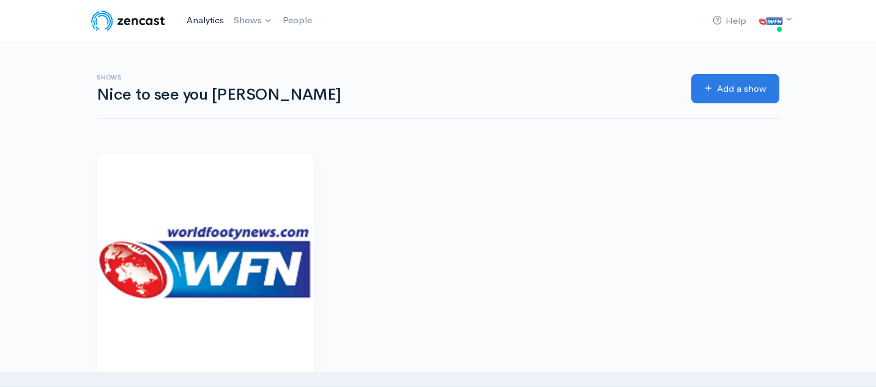
click at [203, 19] on link "Analytics" at bounding box center [205, 20] width 47 height 26
